Goal: Task Accomplishment & Management: Manage account settings

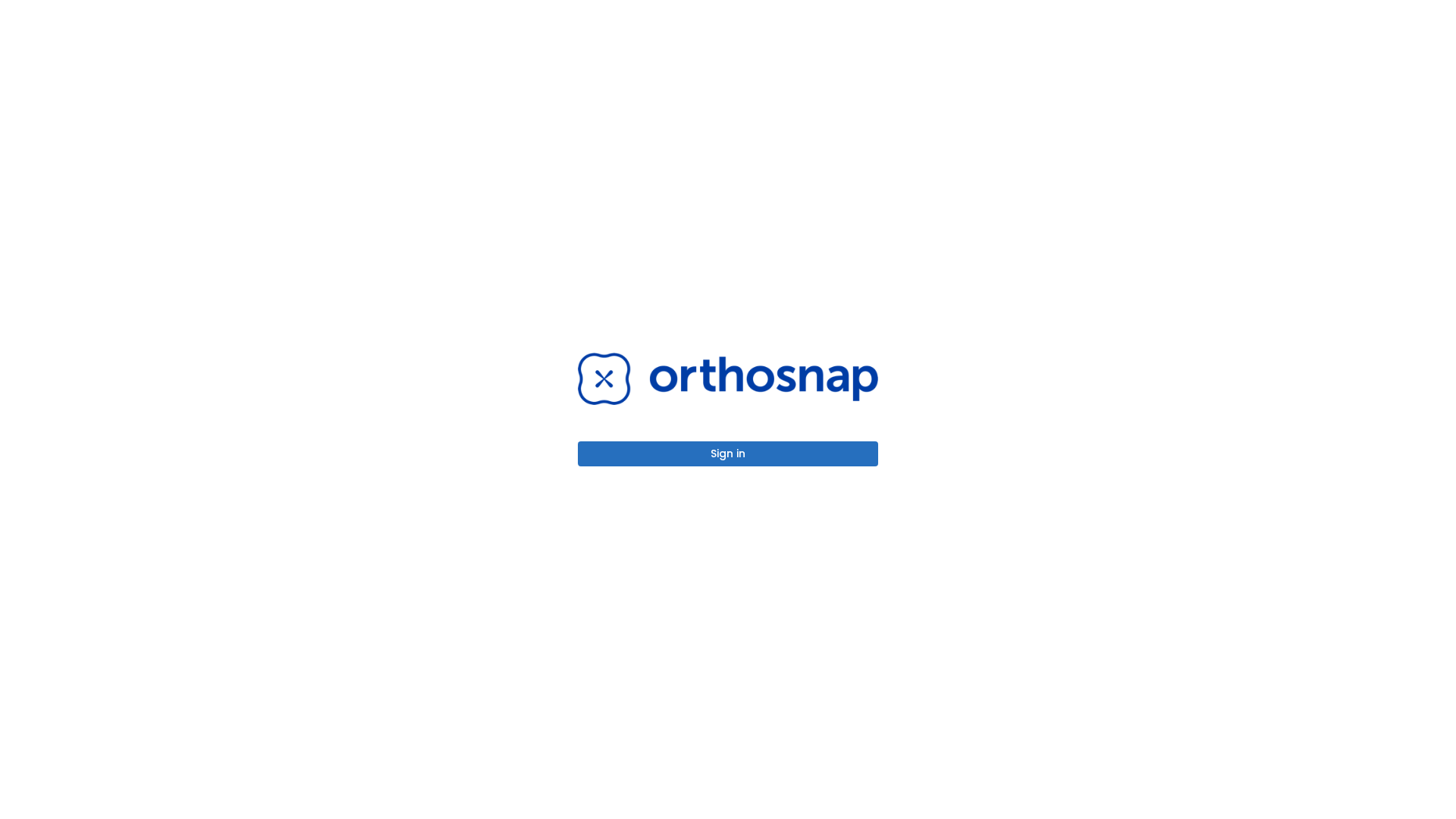
click at [728, 454] on button "Sign in" at bounding box center [727, 454] width 300 height 25
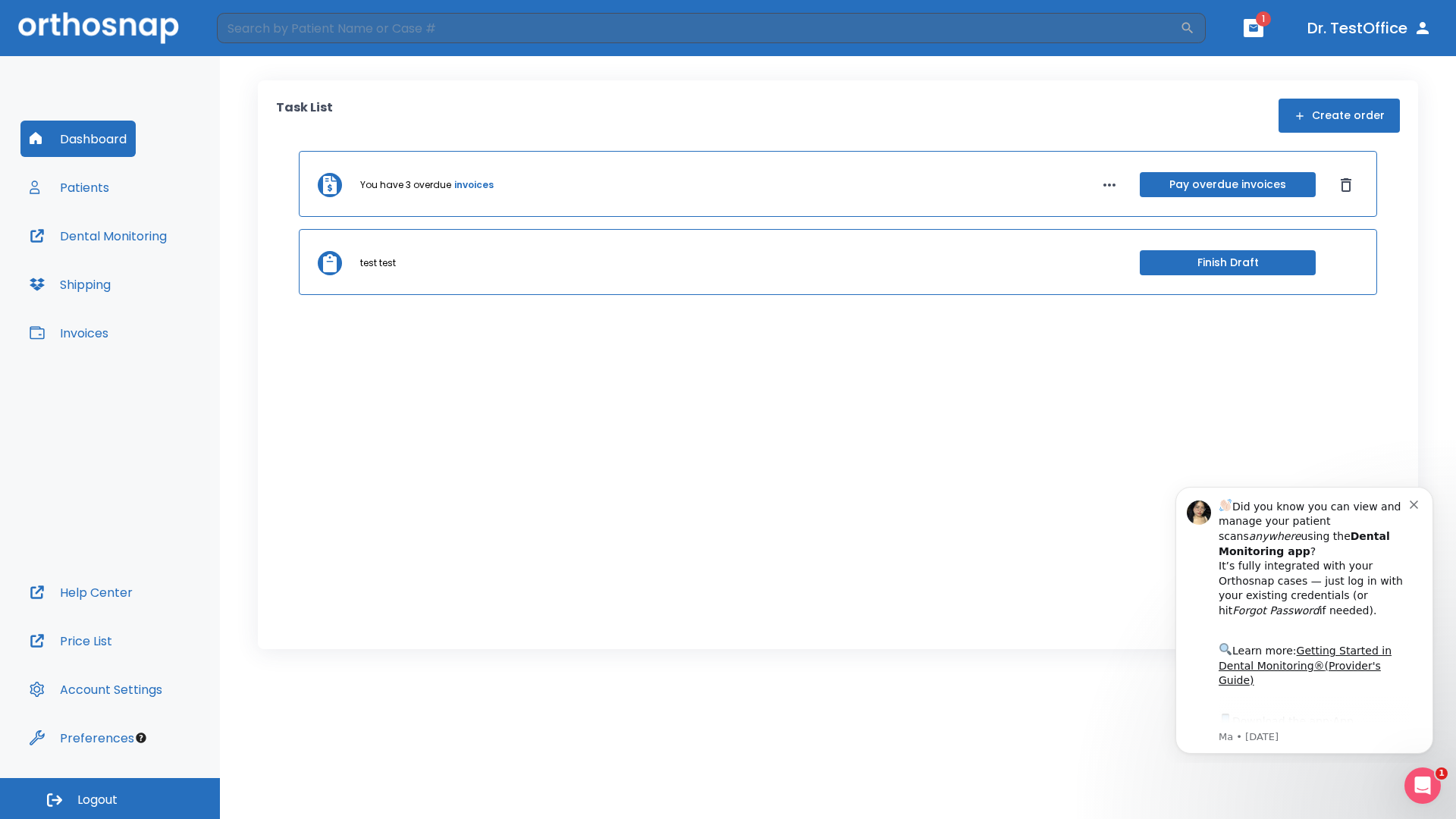
click at [110, 798] on span "Logout" at bounding box center [97, 799] width 41 height 17
